Goal: Task Accomplishment & Management: Use online tool/utility

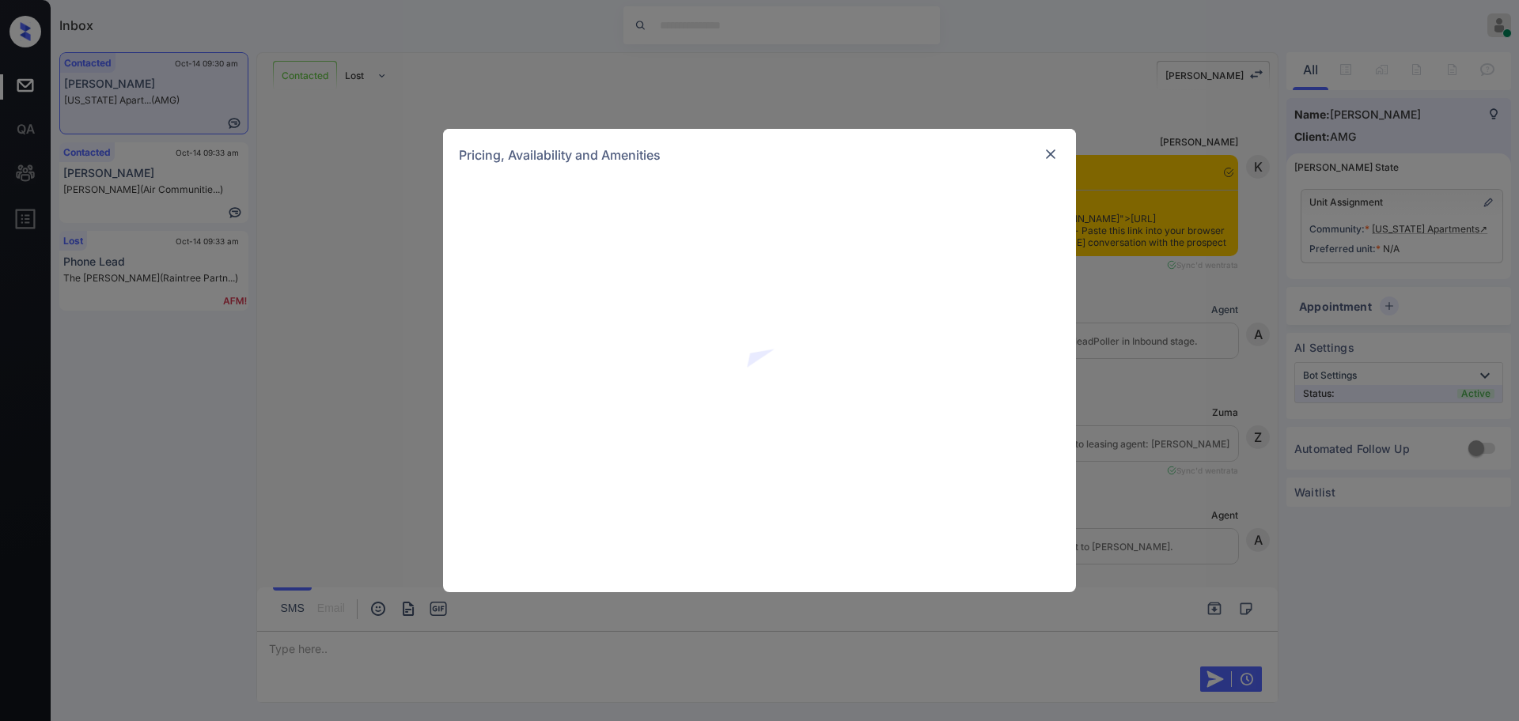
scroll to position [1474, 0]
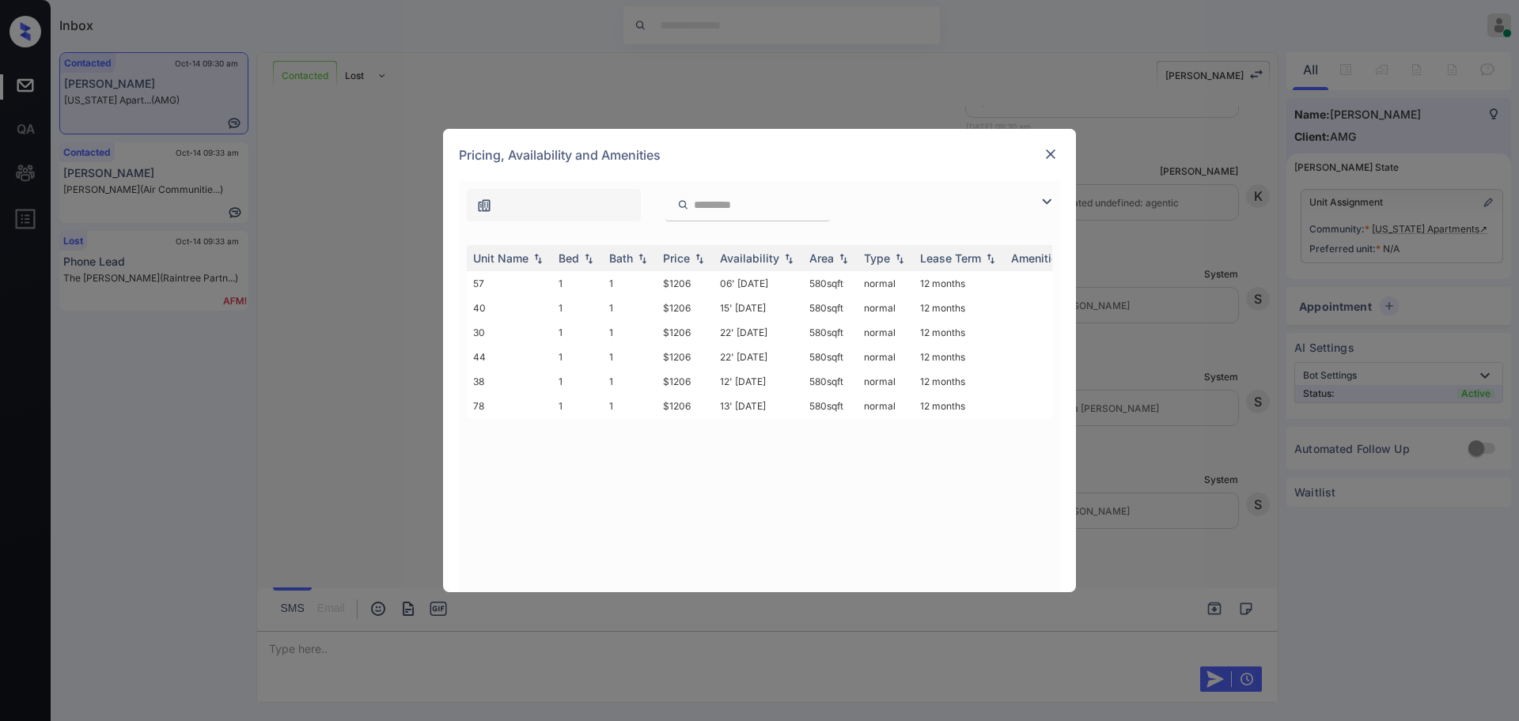
click at [1046, 156] on img at bounding box center [1051, 154] width 16 height 16
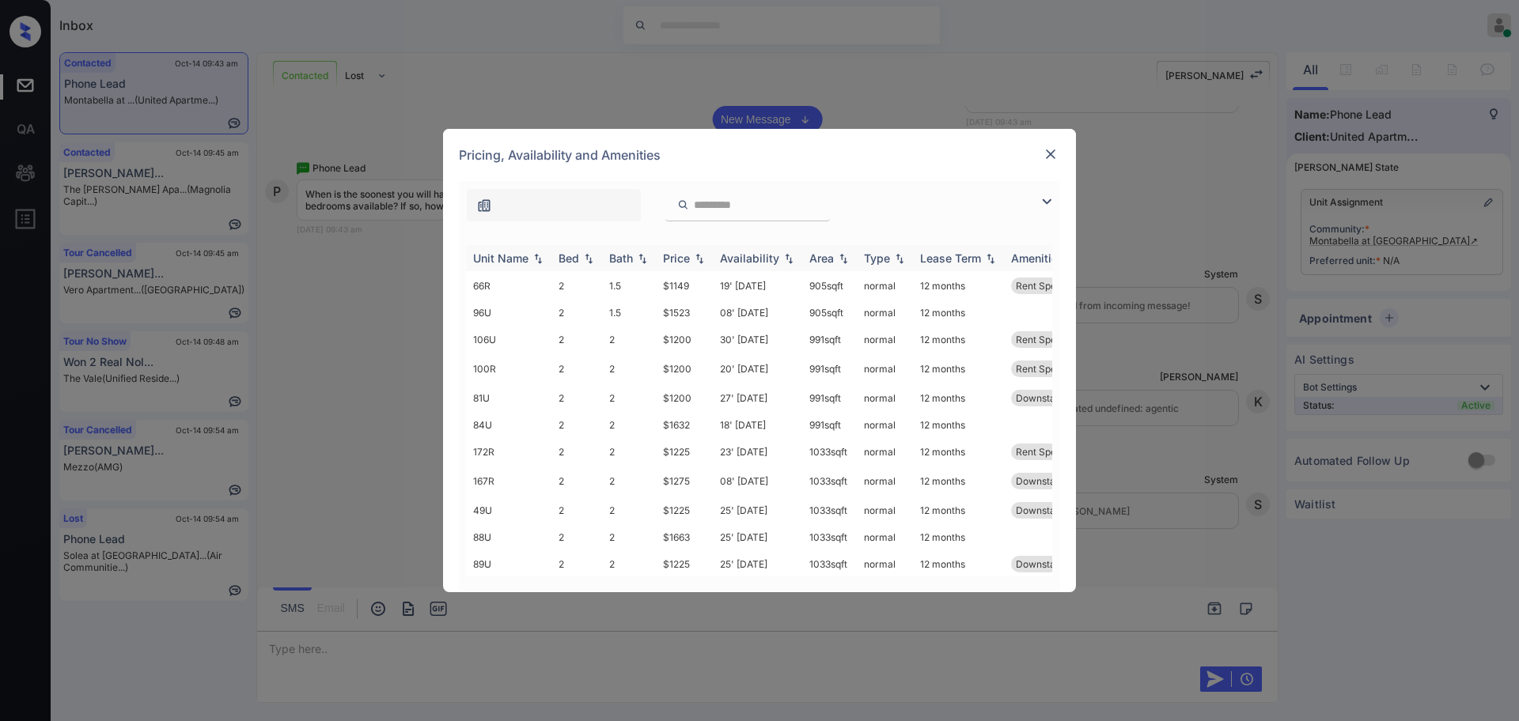
click at [570, 261] on div "Bed" at bounding box center [568, 258] width 21 height 13
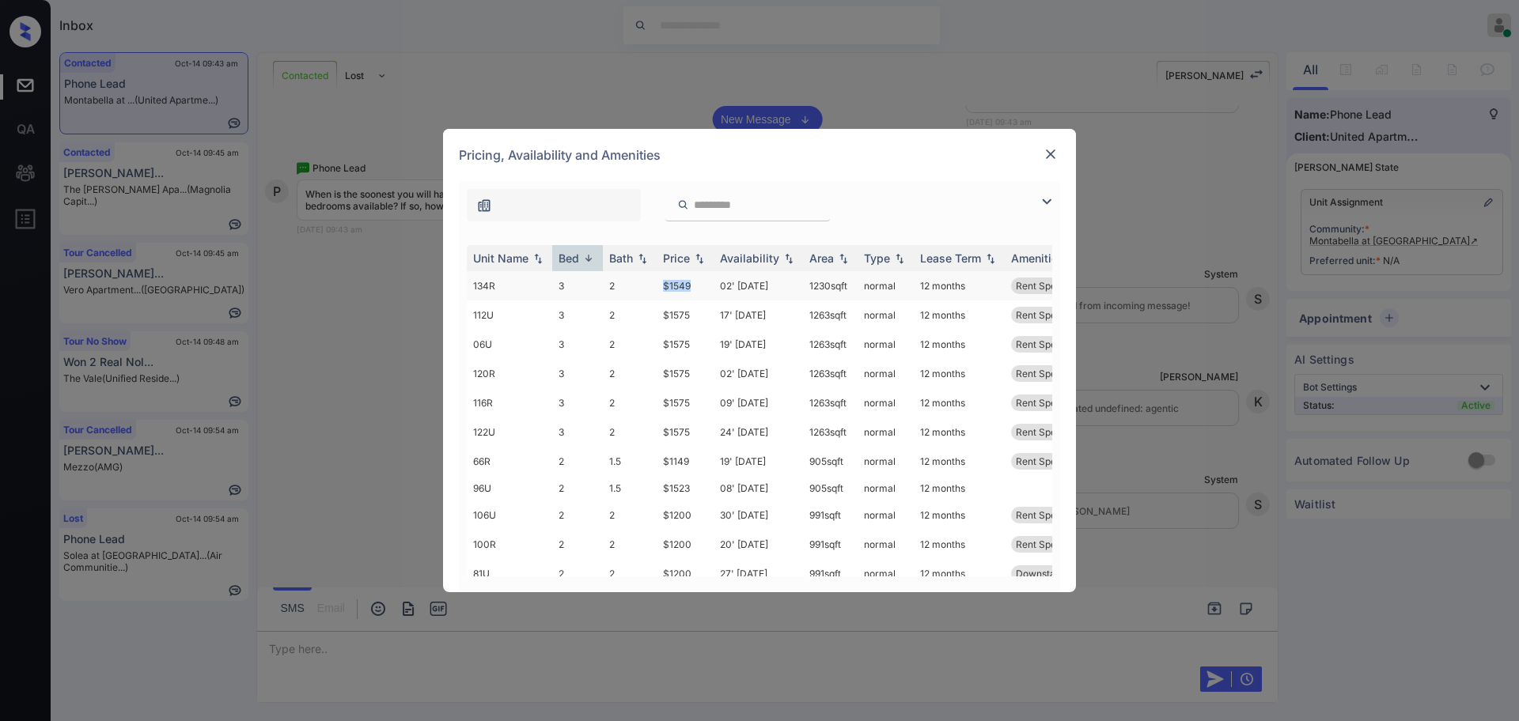
drag, startPoint x: 665, startPoint y: 286, endPoint x: 691, endPoint y: 283, distance: 26.3
click at [691, 283] on td "$1549" at bounding box center [685, 285] width 57 height 29
copy td "$1549"
click at [1048, 153] on img at bounding box center [1051, 154] width 16 height 16
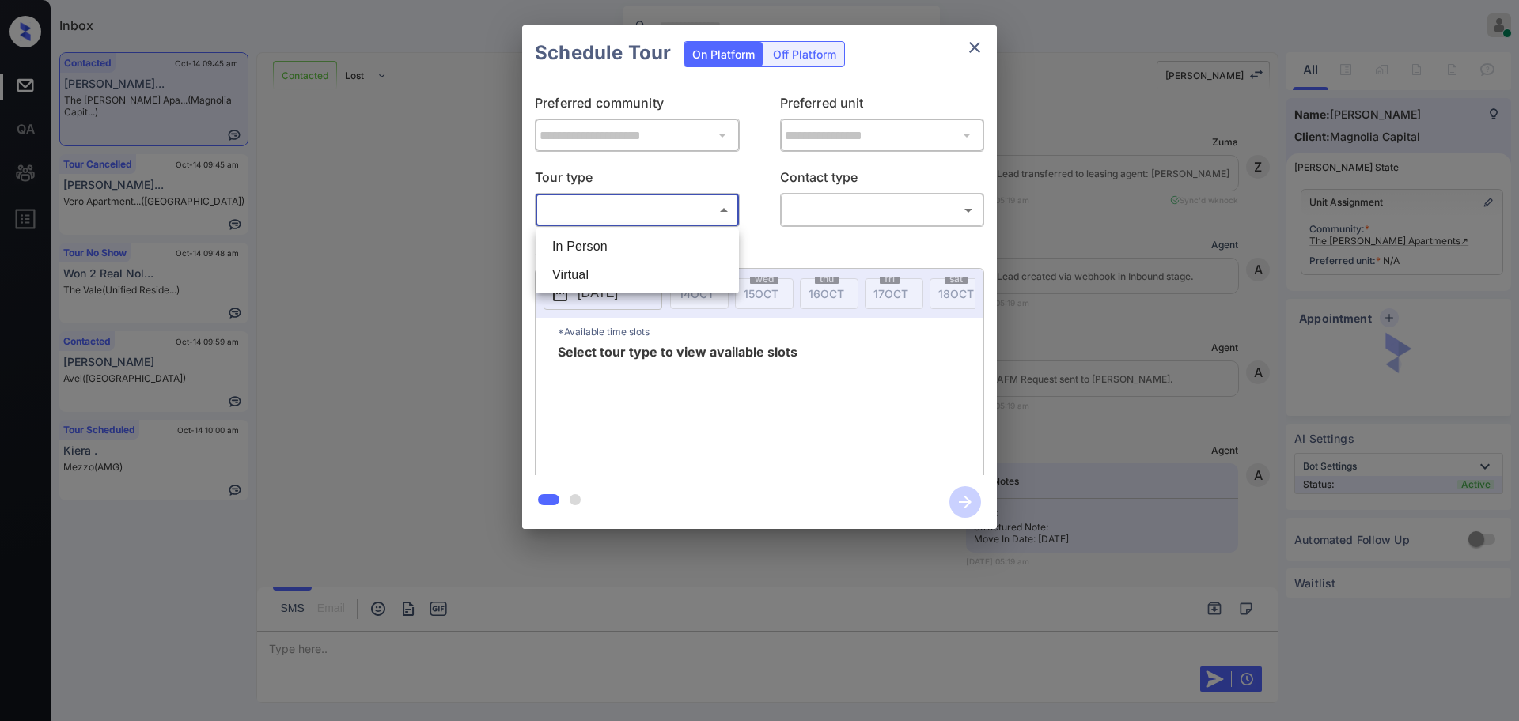
scroll to position [4163, 0]
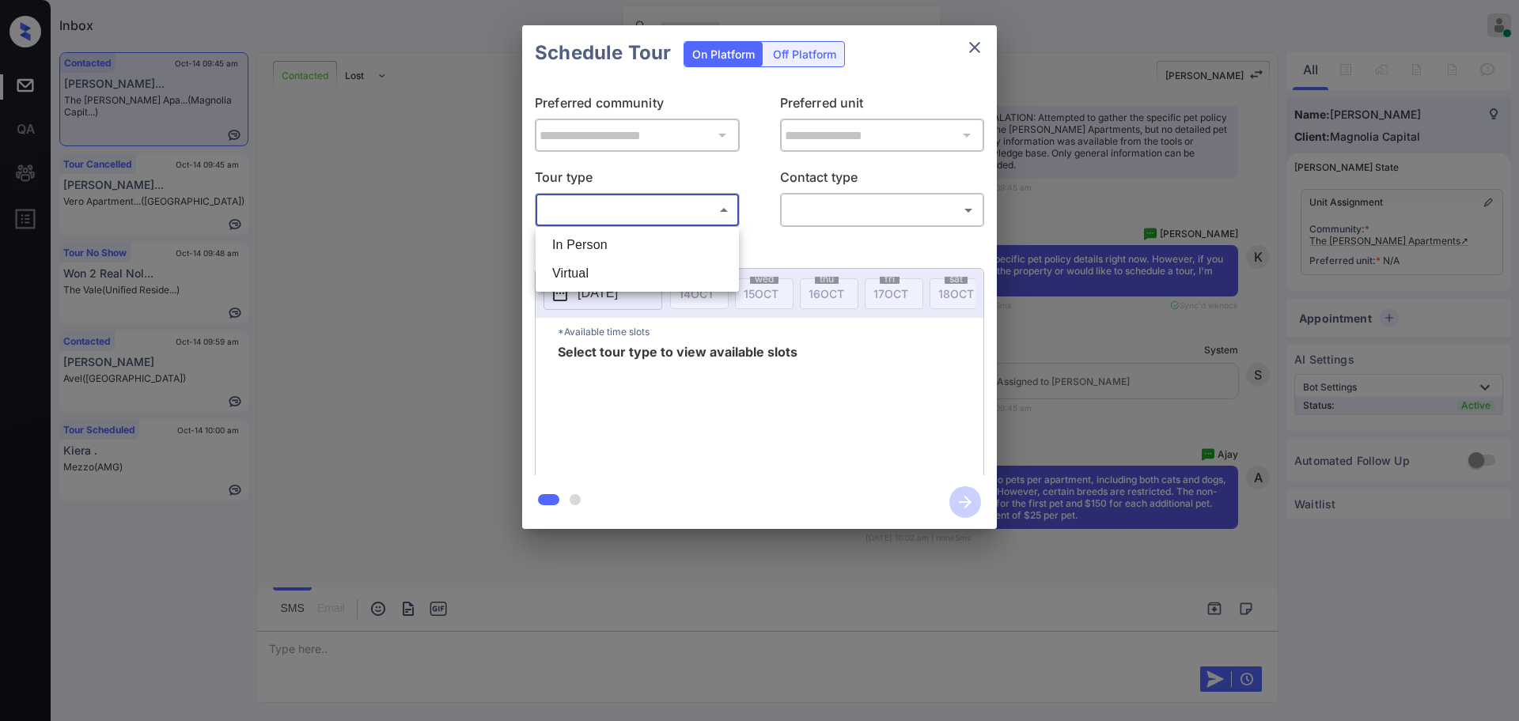
click at [977, 35] on div at bounding box center [759, 360] width 1519 height 721
click at [977, 39] on div at bounding box center [759, 360] width 1519 height 721
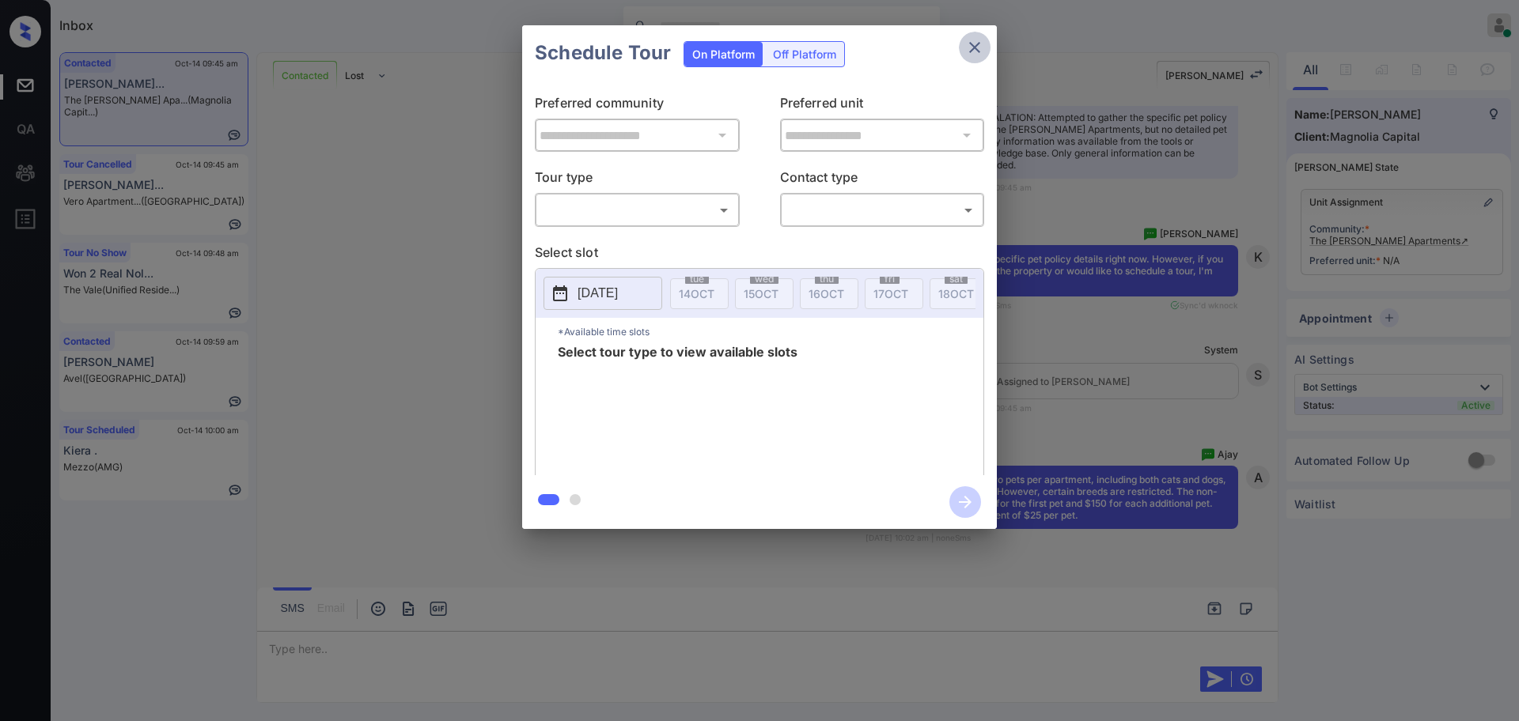
click at [977, 41] on icon "close" at bounding box center [974, 47] width 19 height 19
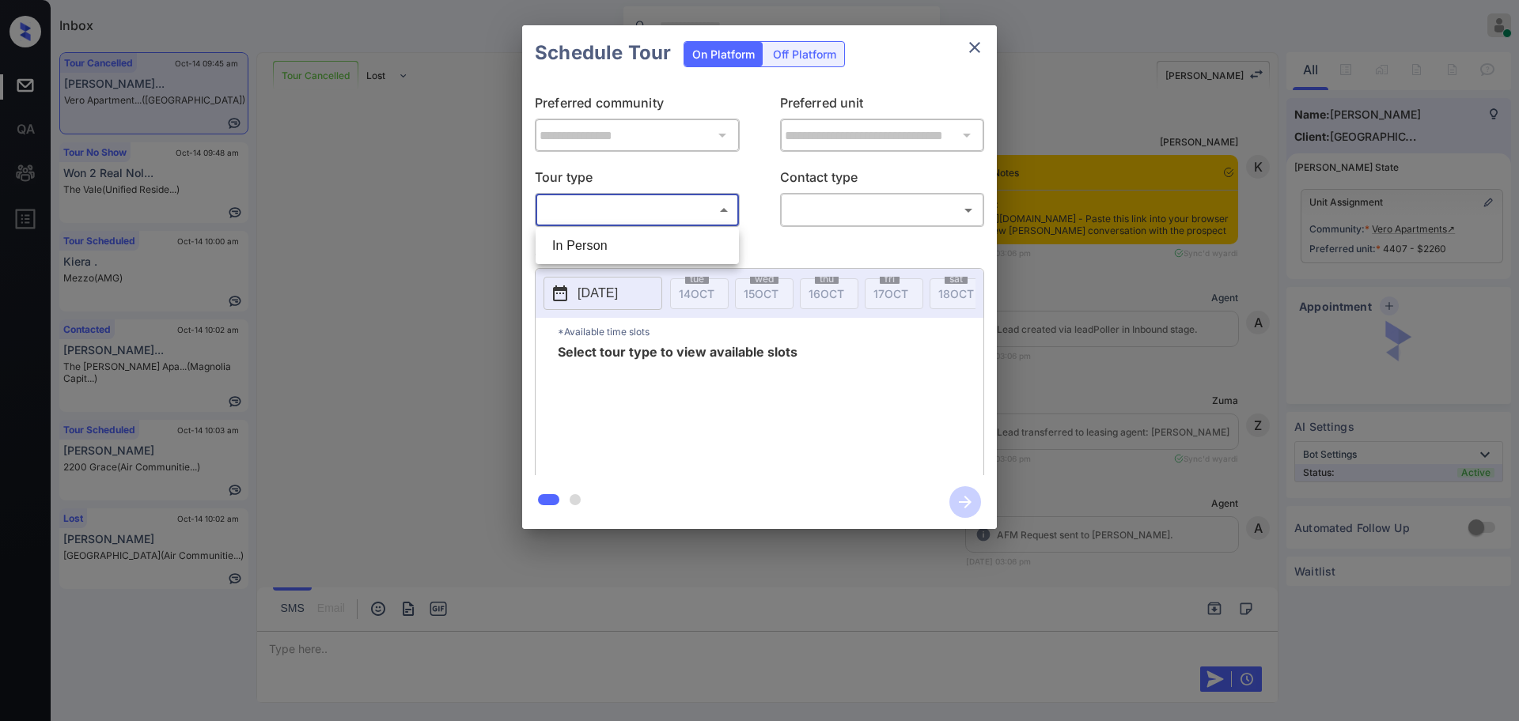
click at [609, 244] on li "In Person" at bounding box center [636, 246] width 195 height 28
type input "********"
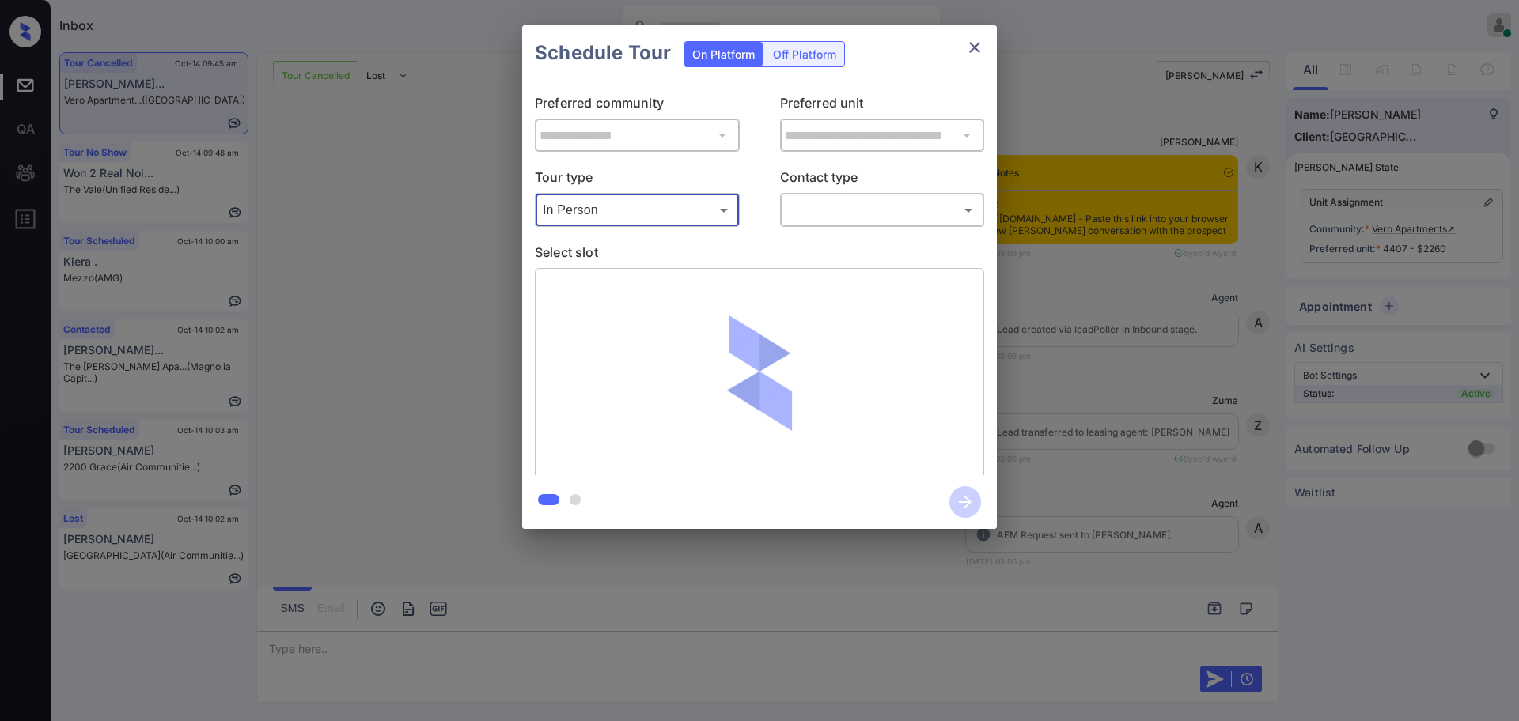
click at [815, 202] on body "Inbox Ajay Kumar Online Set yourself offline Set yourself on break Profile Swit…" at bounding box center [759, 360] width 1519 height 721
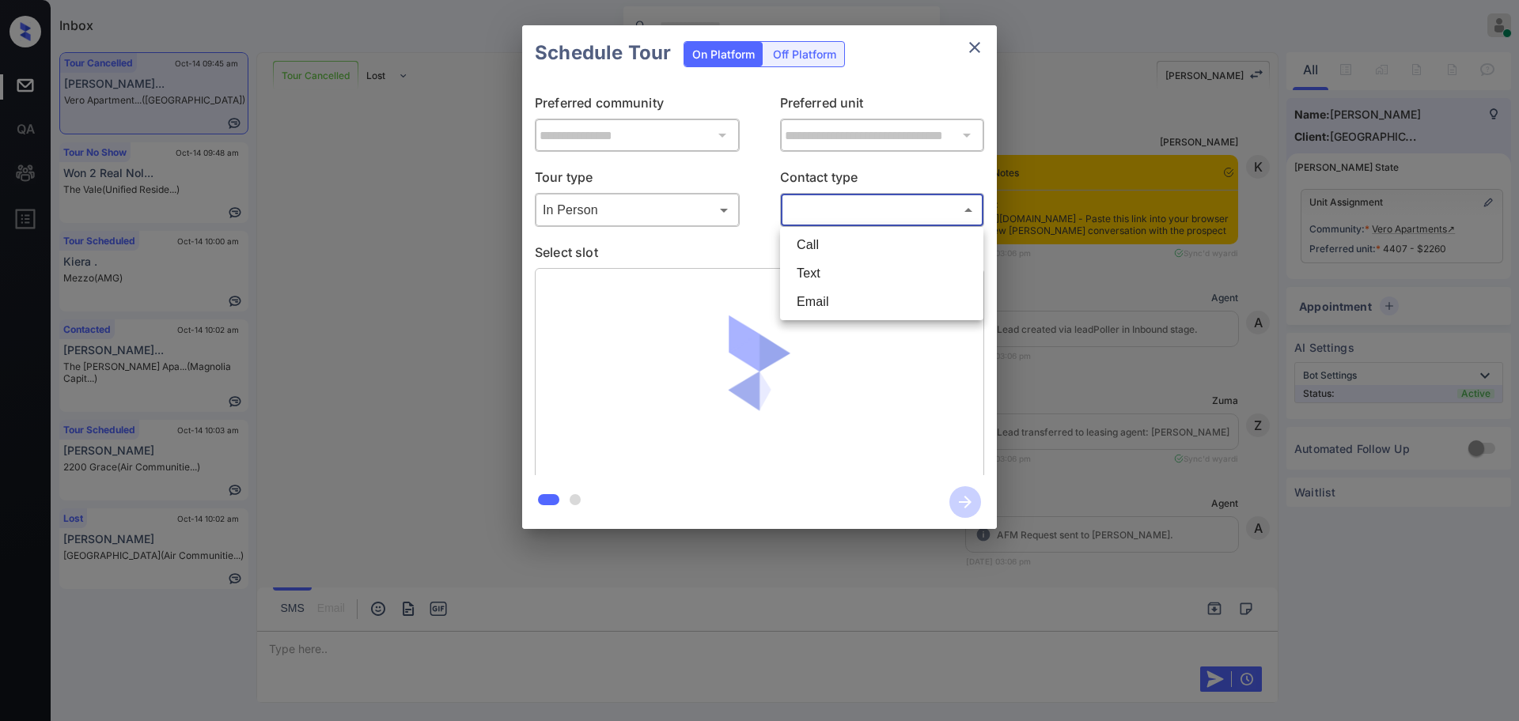
scroll to position [5154, 0]
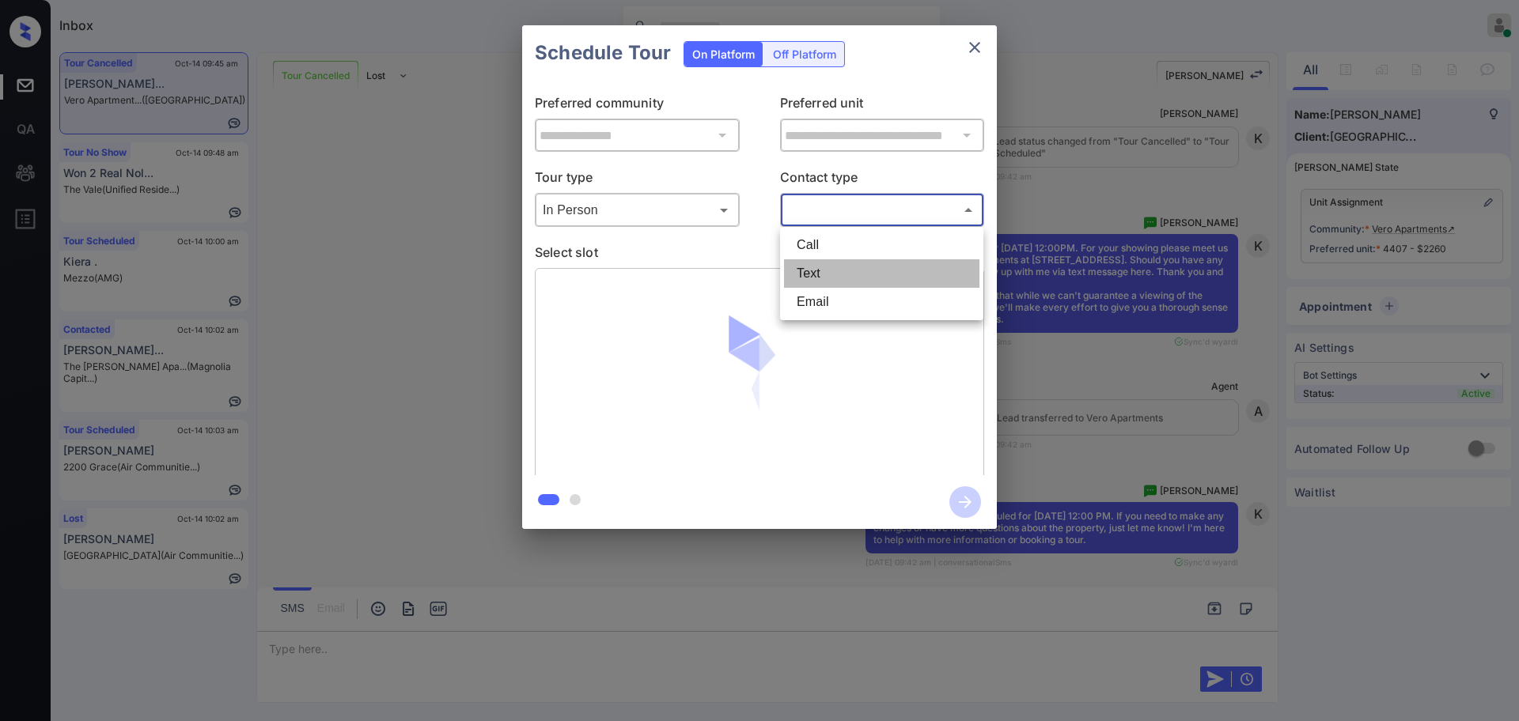
click at [815, 271] on li "Text" at bounding box center [881, 273] width 195 height 28
type input "****"
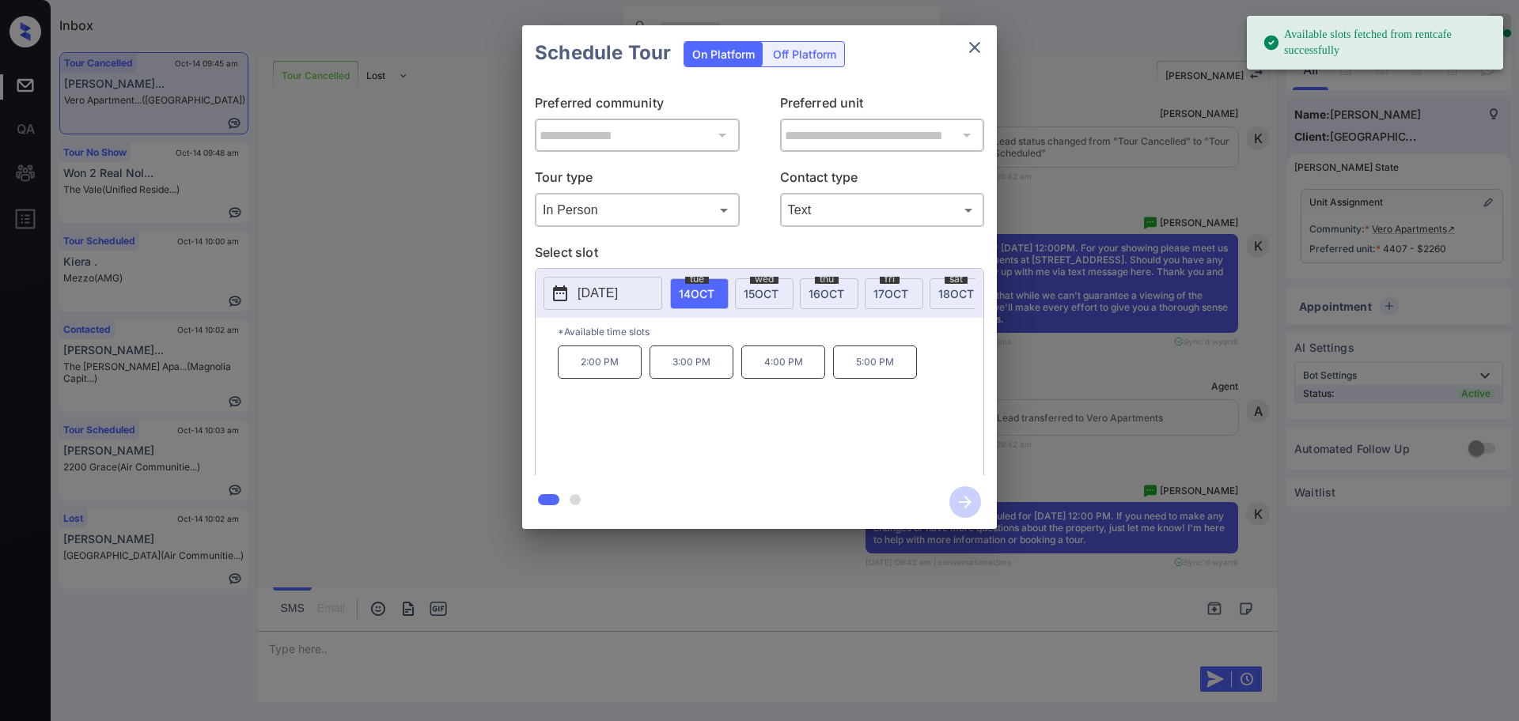
click at [646, 288] on button "[DATE]" at bounding box center [602, 293] width 119 height 33
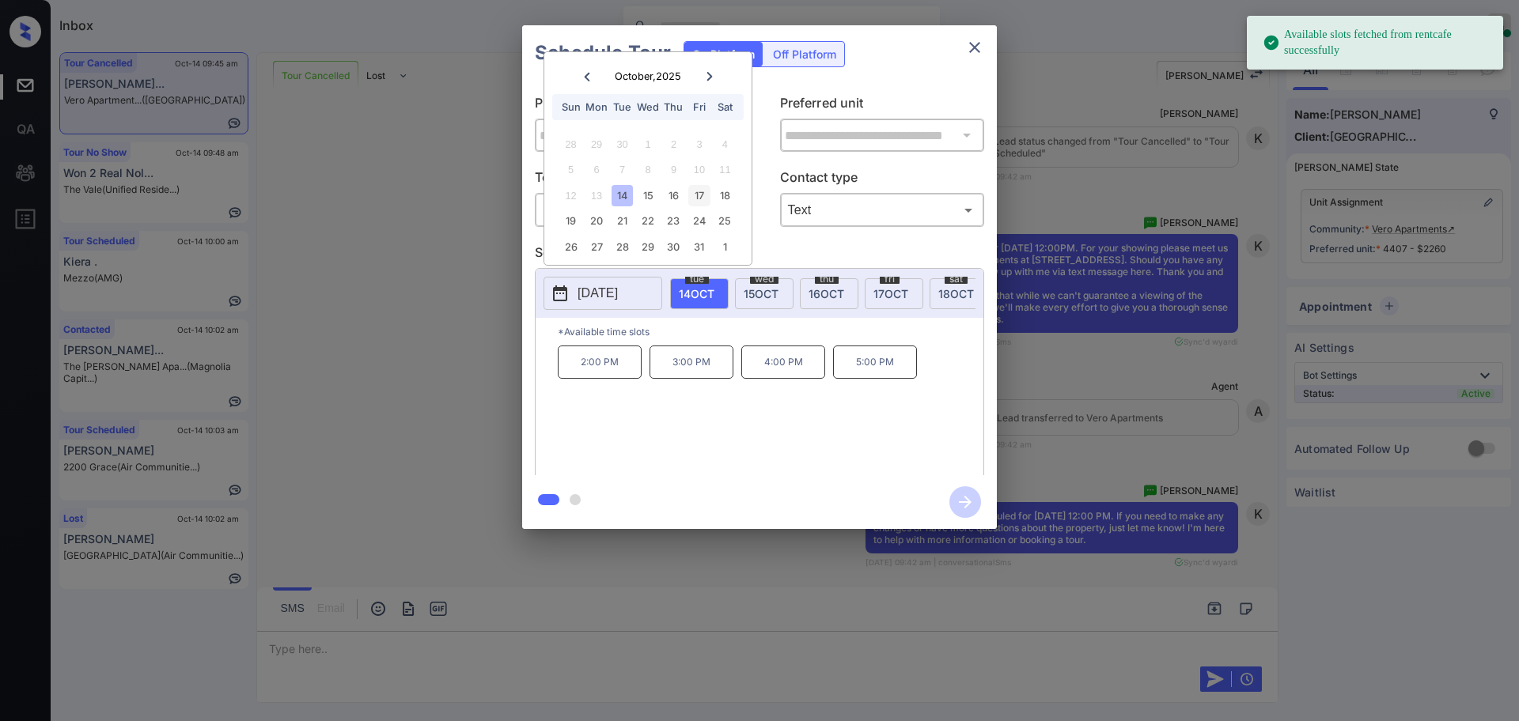
click at [695, 201] on div "17" at bounding box center [698, 195] width 21 height 21
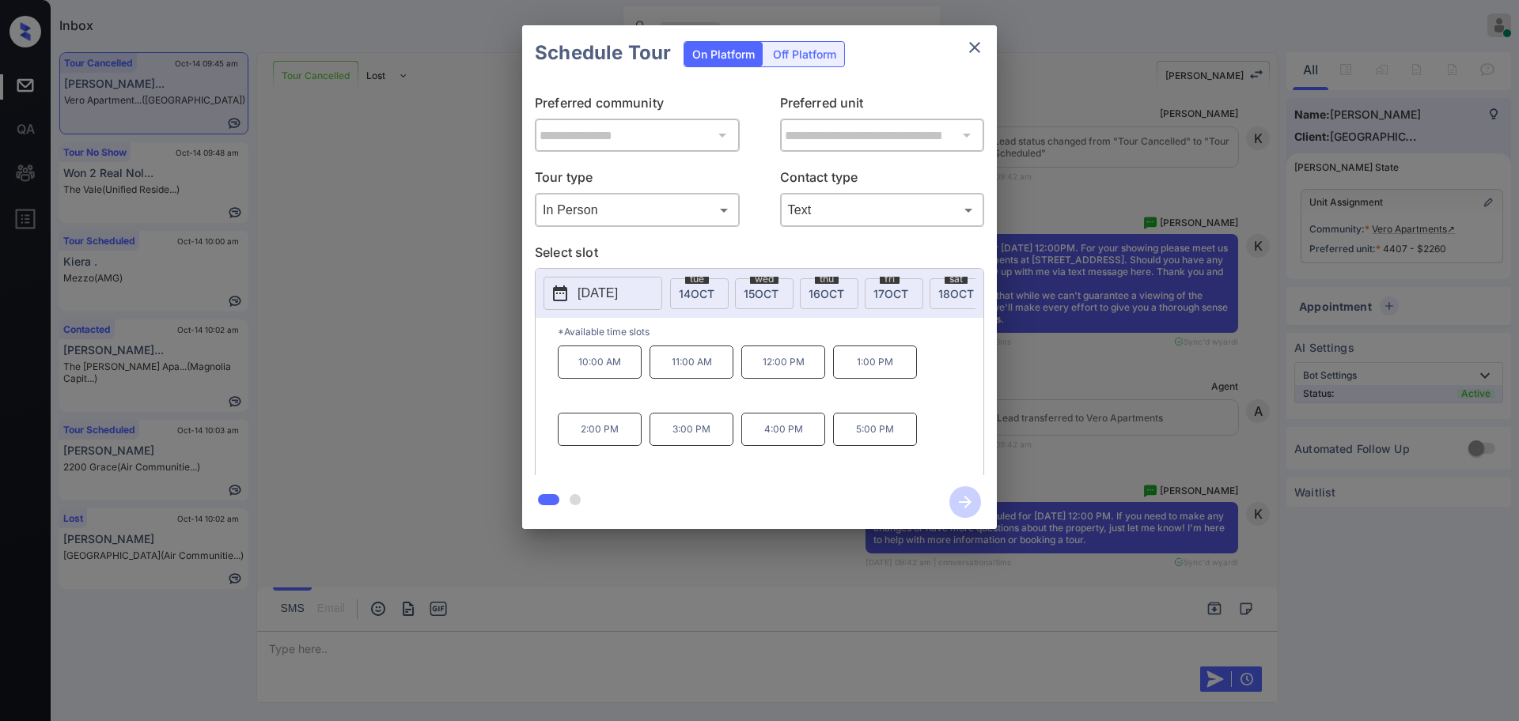
click at [769, 379] on p "12:00 PM" at bounding box center [783, 362] width 84 height 33
click at [954, 498] on icon "button" at bounding box center [965, 502] width 32 height 32
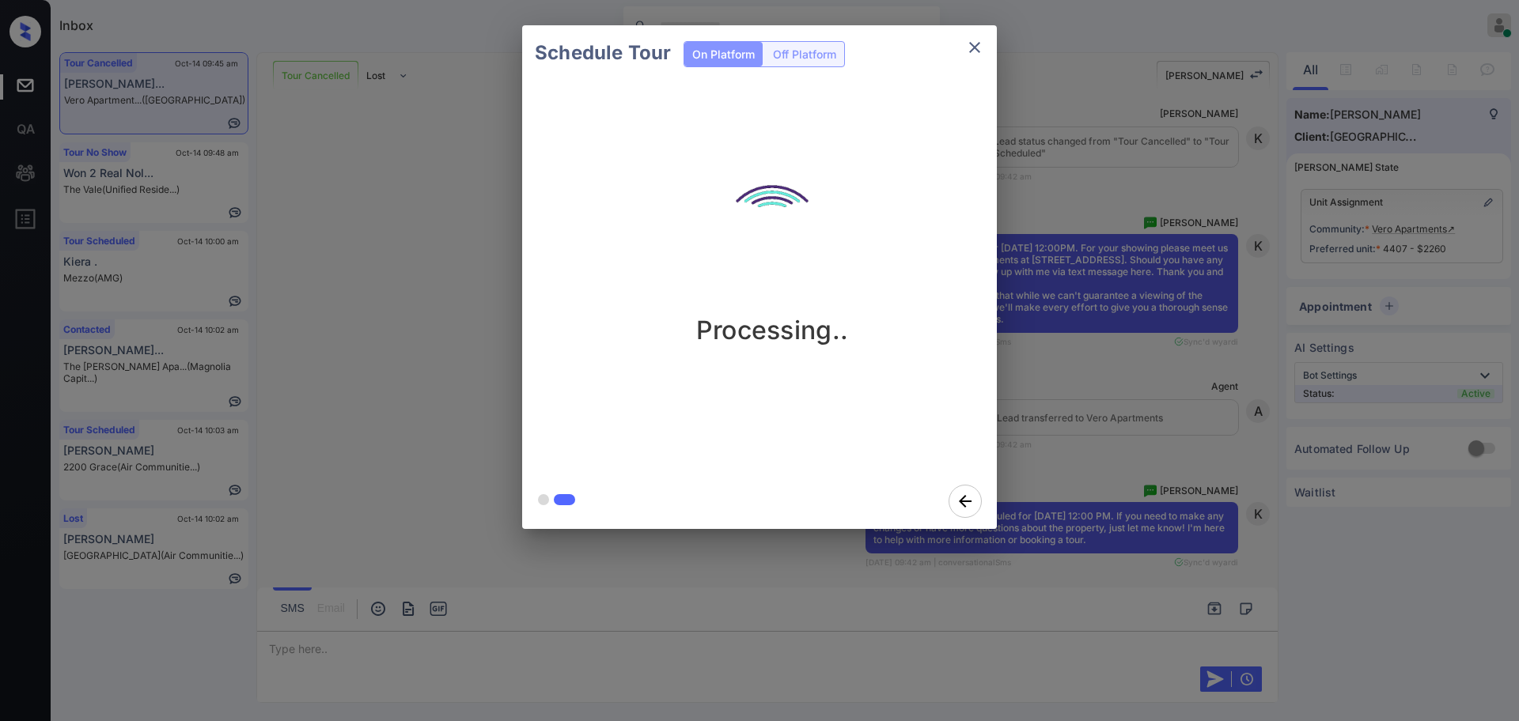
drag, startPoint x: 1161, startPoint y: 523, endPoint x: 1171, endPoint y: 517, distance: 12.1
click at [1171, 517] on div "Schedule Tour On Platform Off Platform Processing.." at bounding box center [759, 277] width 1519 height 554
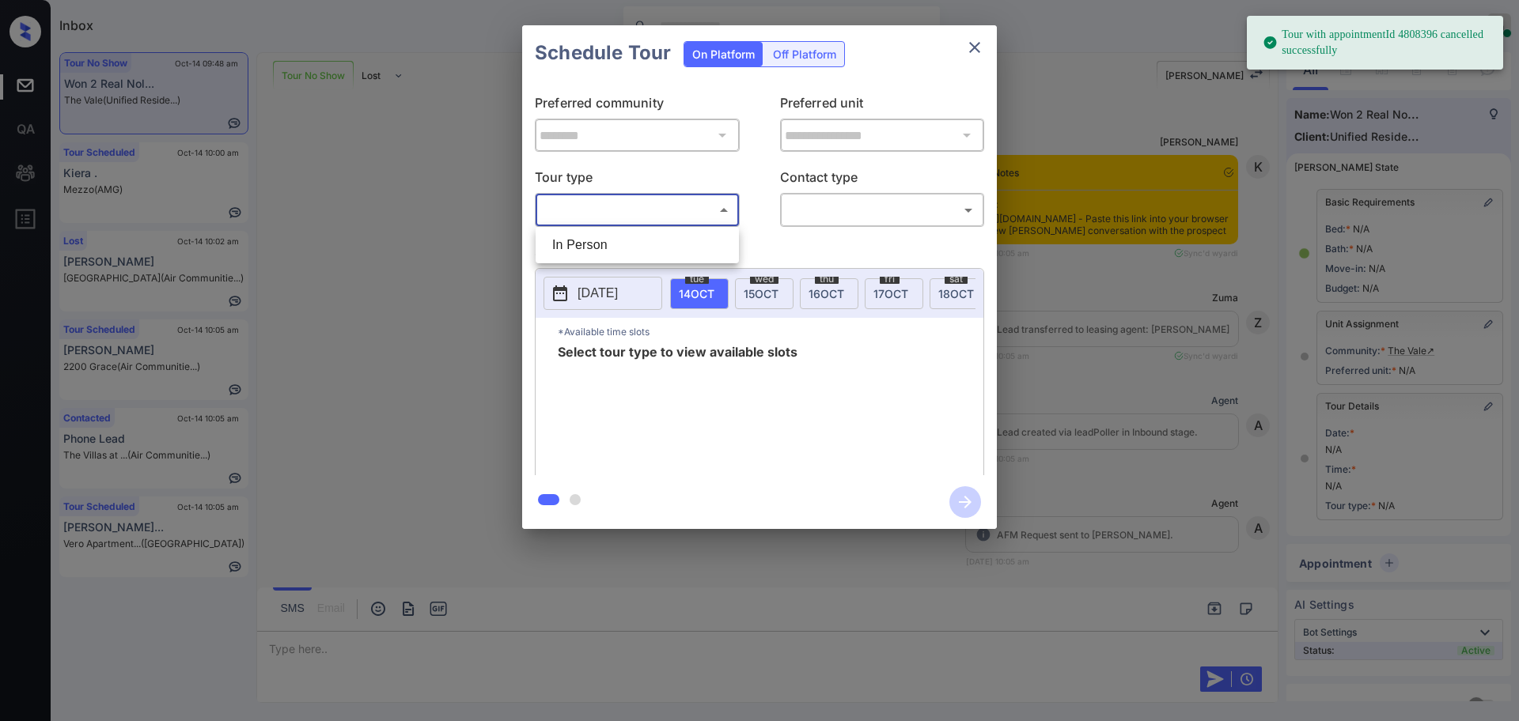
click at [601, 246] on li "In Person" at bounding box center [636, 245] width 195 height 28
type input "********"
click at [854, 213] on div at bounding box center [759, 360] width 1519 height 721
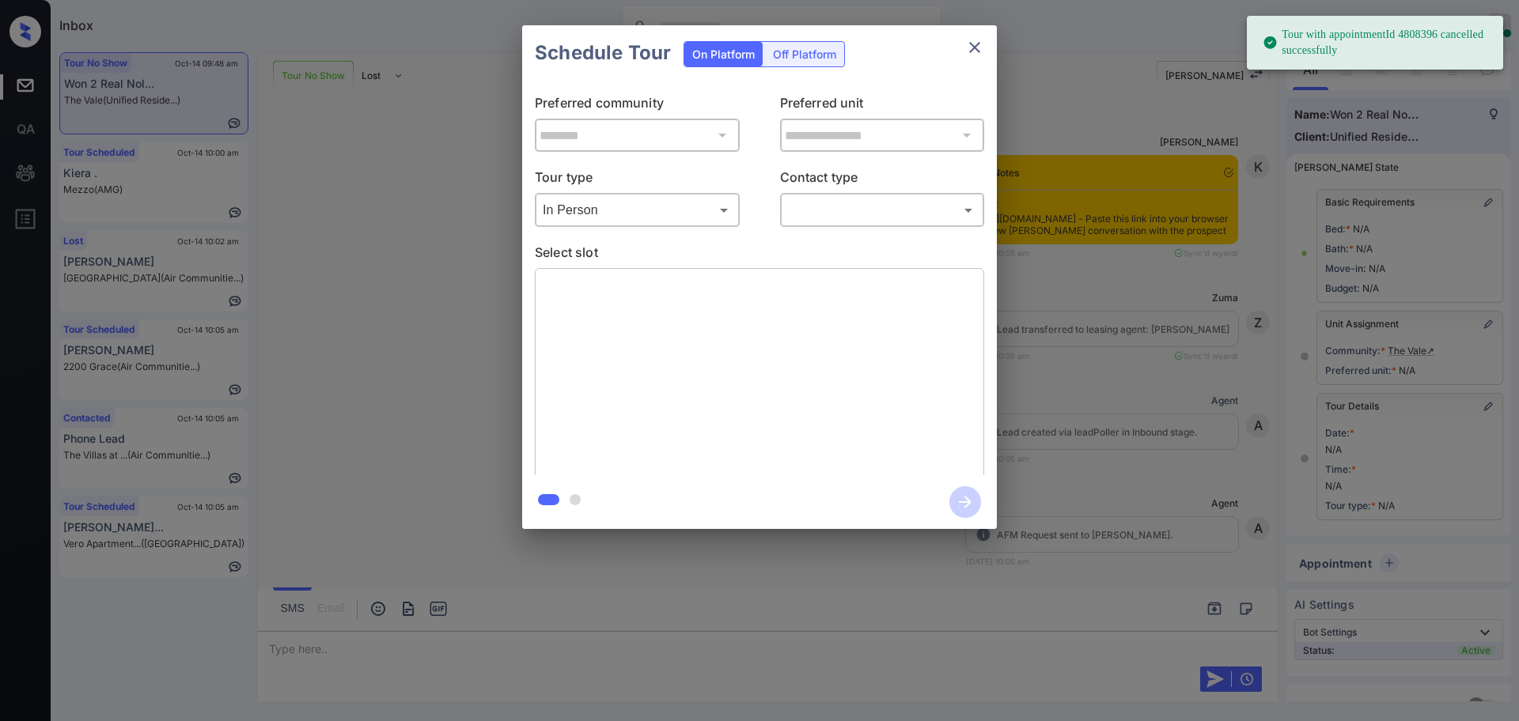
scroll to position [78, 0]
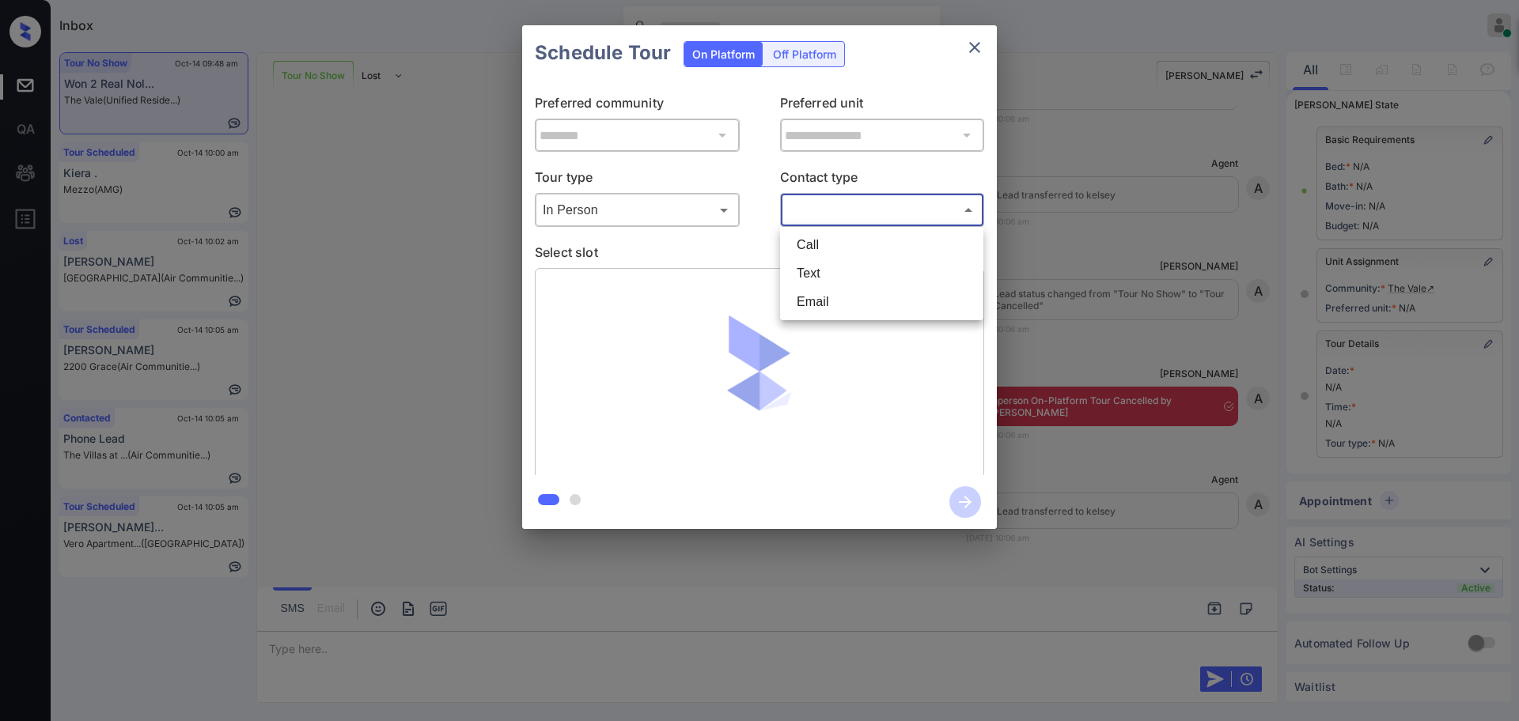
click at [822, 216] on body "Tour with appointmentId 4808396 cancelled successfully Inbox [PERSON_NAME] Onli…" at bounding box center [759, 360] width 1519 height 721
click at [808, 263] on li "Text" at bounding box center [881, 273] width 195 height 28
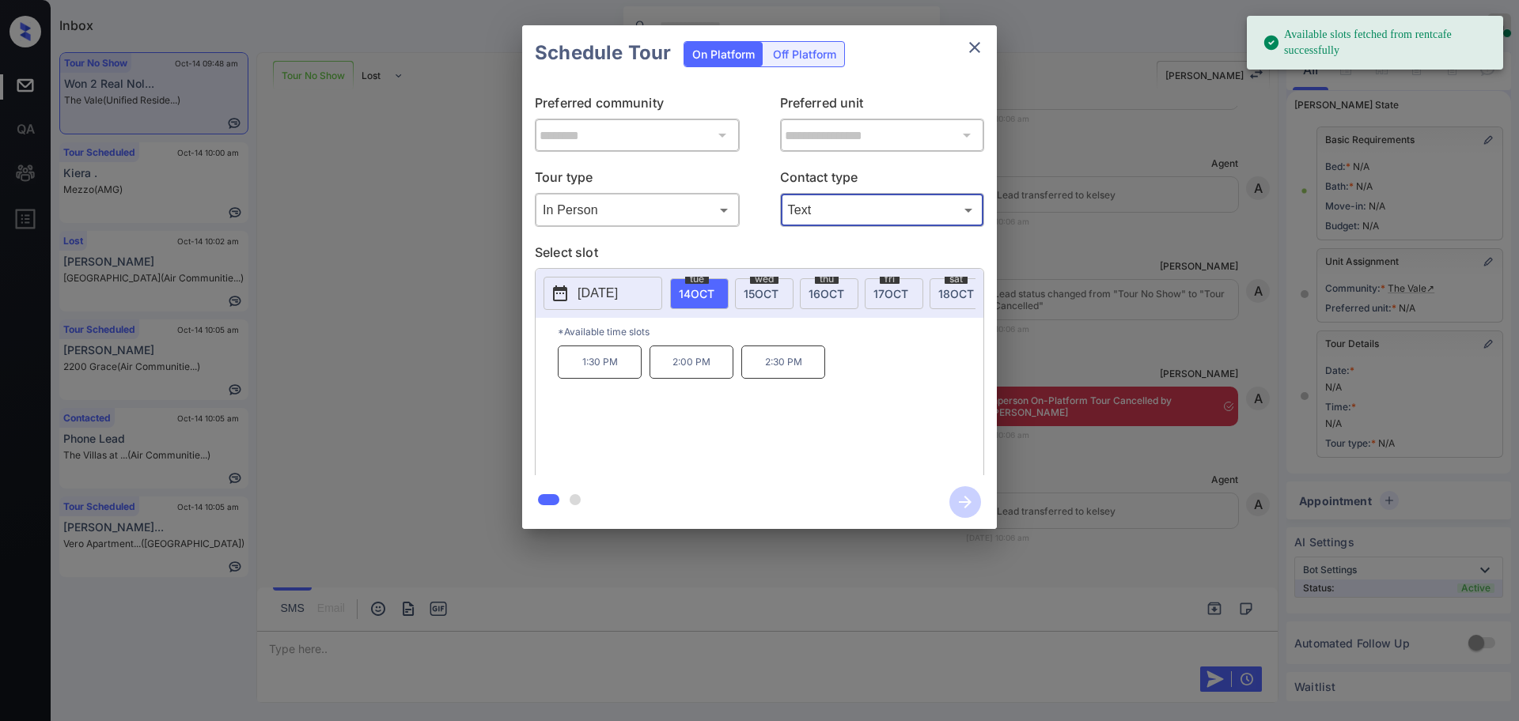
type input "****"
click at [618, 299] on p "[DATE]" at bounding box center [597, 293] width 40 height 19
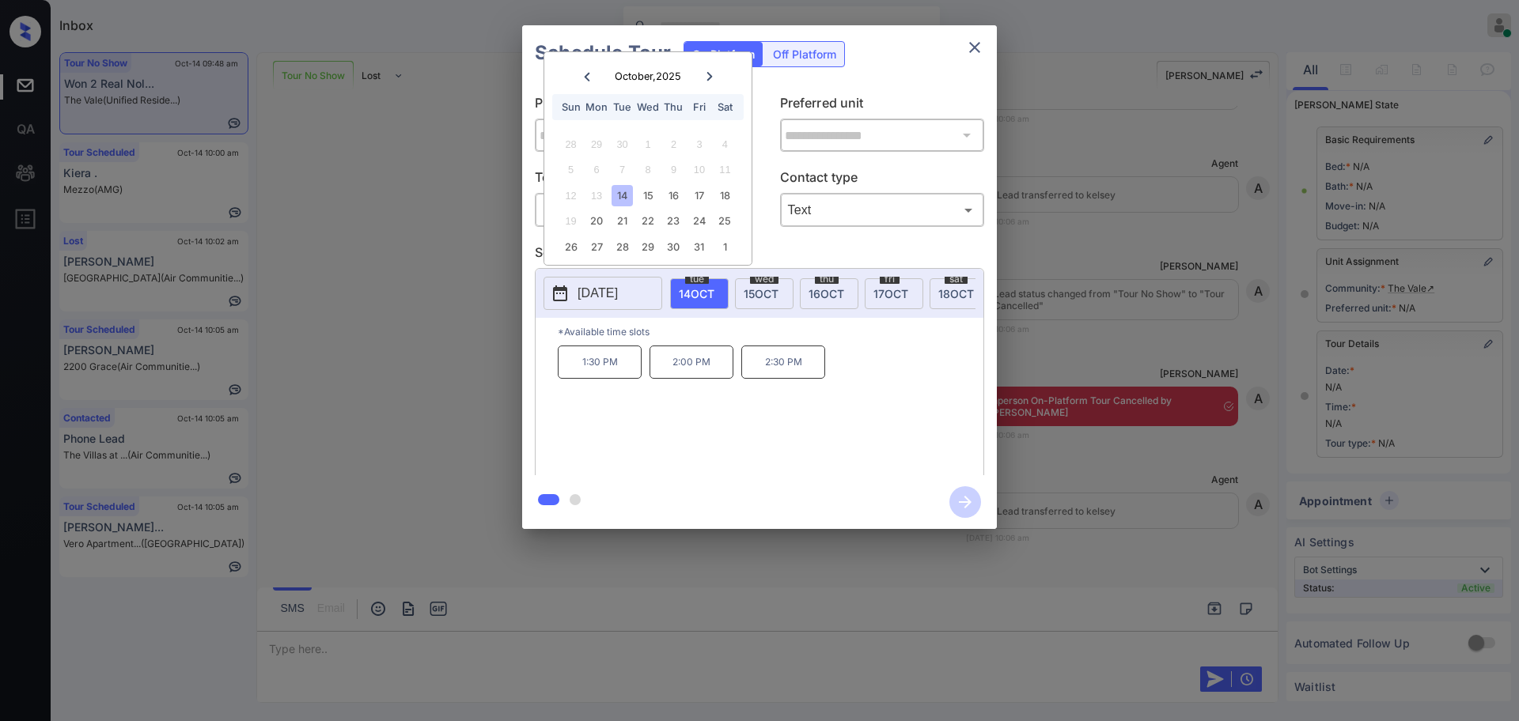
click at [467, 600] on div at bounding box center [759, 360] width 1519 height 721
